Goal: Task Accomplishment & Management: Manage account settings

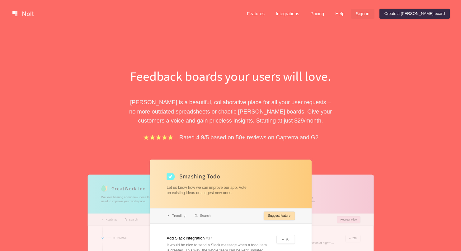
click at [374, 15] on link "Sign in" at bounding box center [363, 14] width 24 height 10
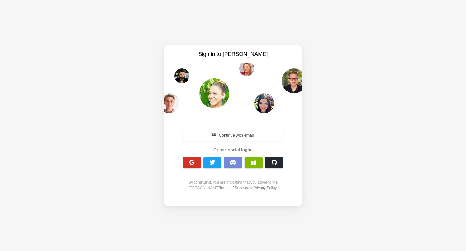
click at [197, 163] on button "button" at bounding box center [192, 162] width 18 height 11
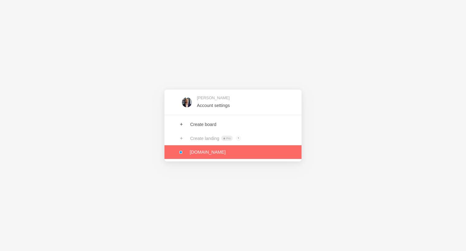
click at [216, 154] on link at bounding box center [232, 152] width 137 height 14
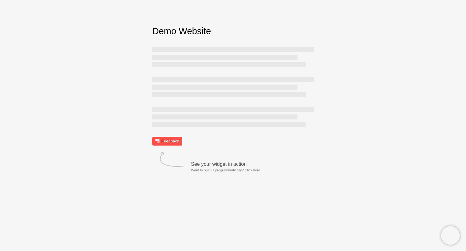
click at [169, 141] on link "Feedback" at bounding box center [167, 141] width 30 height 9
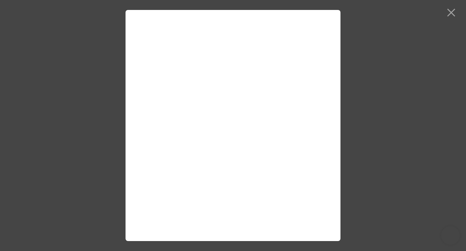
click at [390, 51] on div at bounding box center [233, 125] width 466 height 251
